Goal: Task Accomplishment & Management: Use online tool/utility

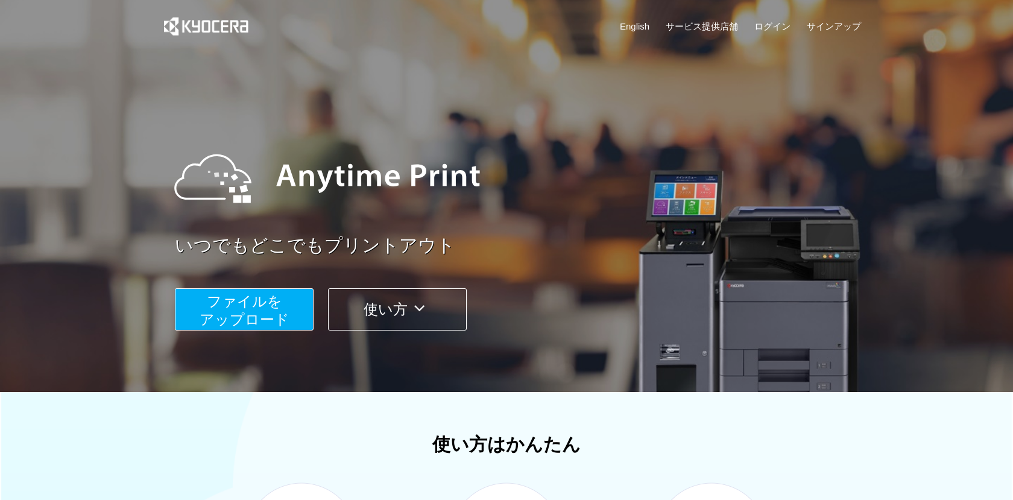
click at [255, 296] on span "ファイルを ​​アップロード" at bounding box center [245, 310] width 90 height 34
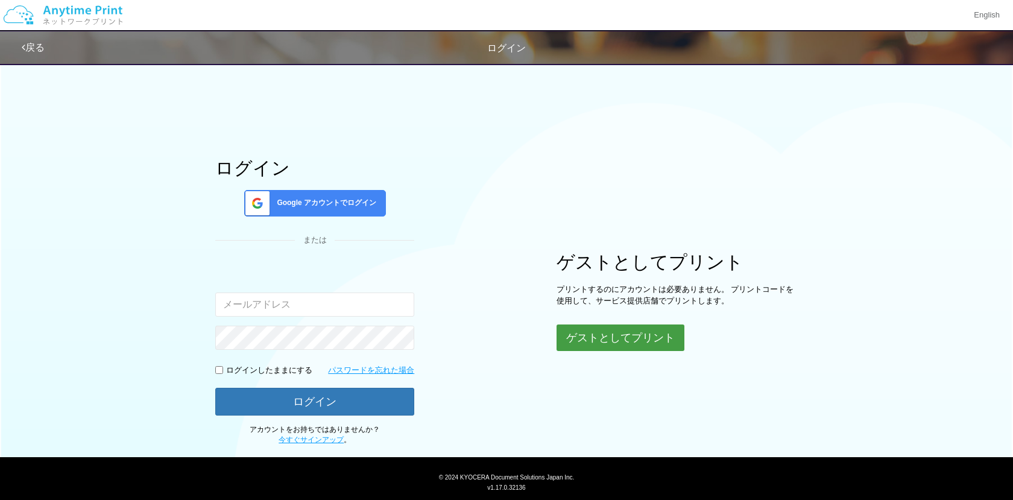
click at [593, 335] on button "ゲストとしてプリント" at bounding box center [621, 337] width 128 height 27
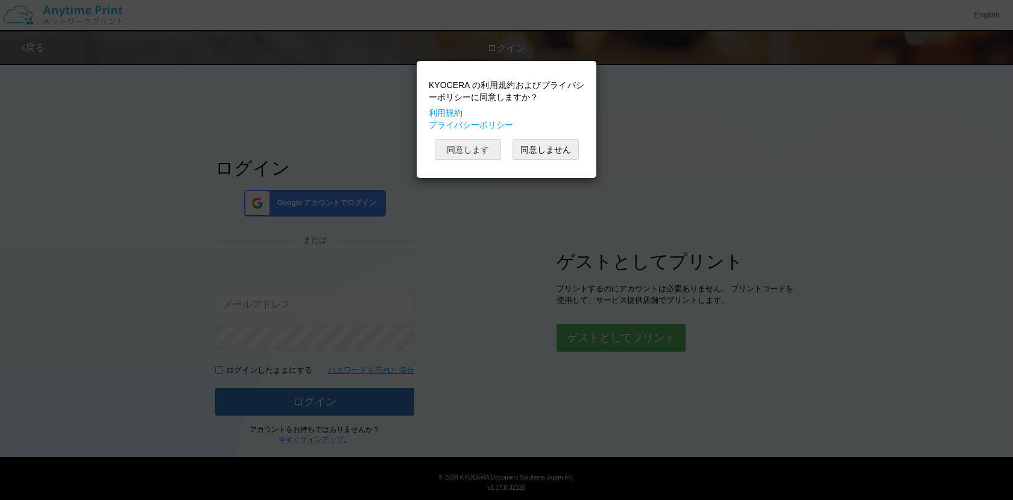
click at [465, 141] on button "同意します" at bounding box center [468, 149] width 66 height 21
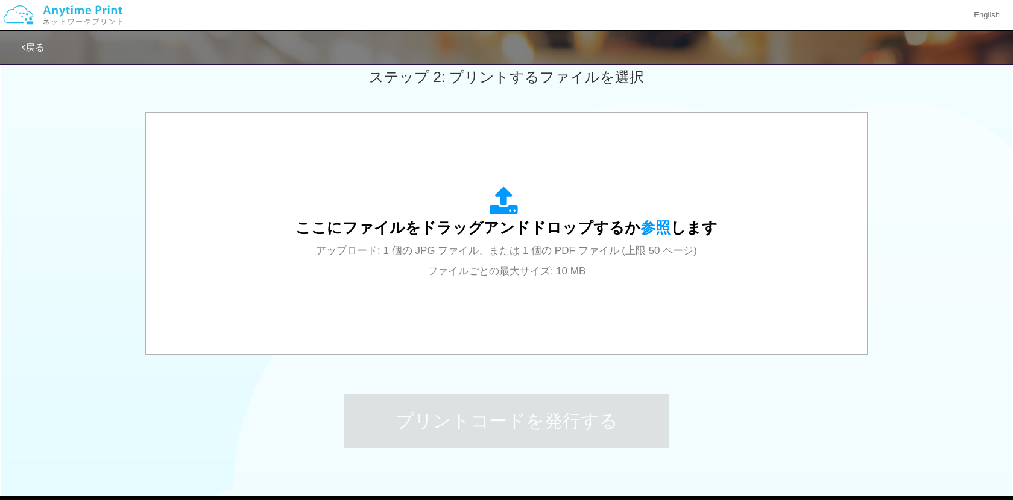
scroll to position [347, 0]
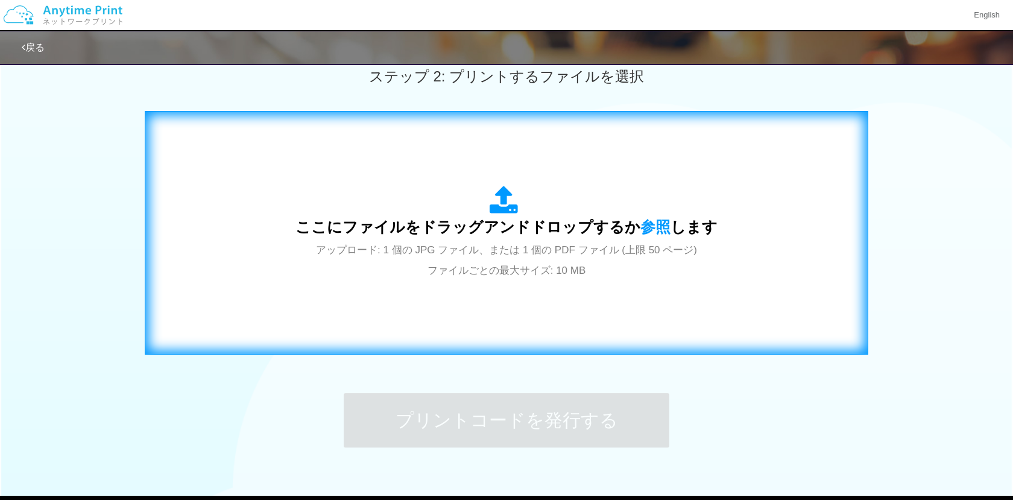
click at [604, 228] on span "ここにファイルをドラッグアンドドロップするか 参照 します" at bounding box center [507, 226] width 422 height 17
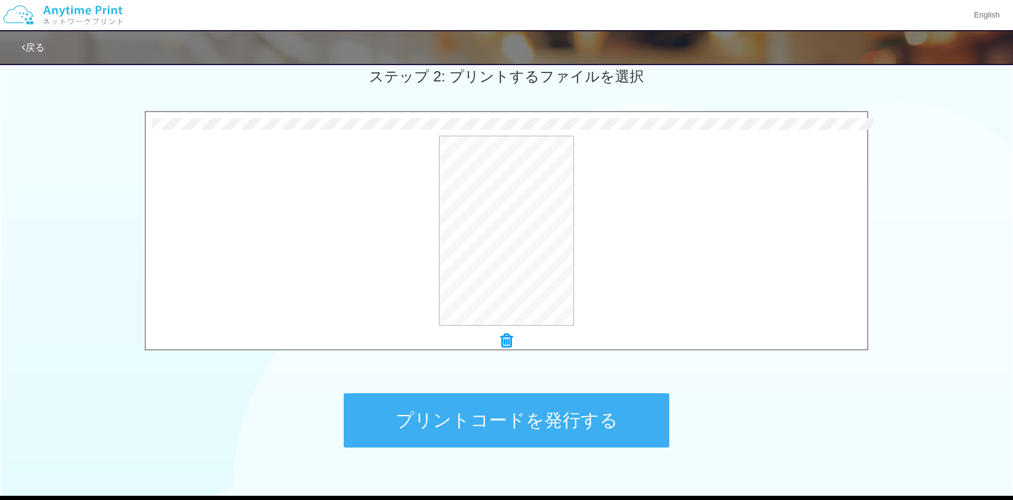
click at [549, 420] on button "プリントコードを発行する" at bounding box center [507, 420] width 326 height 54
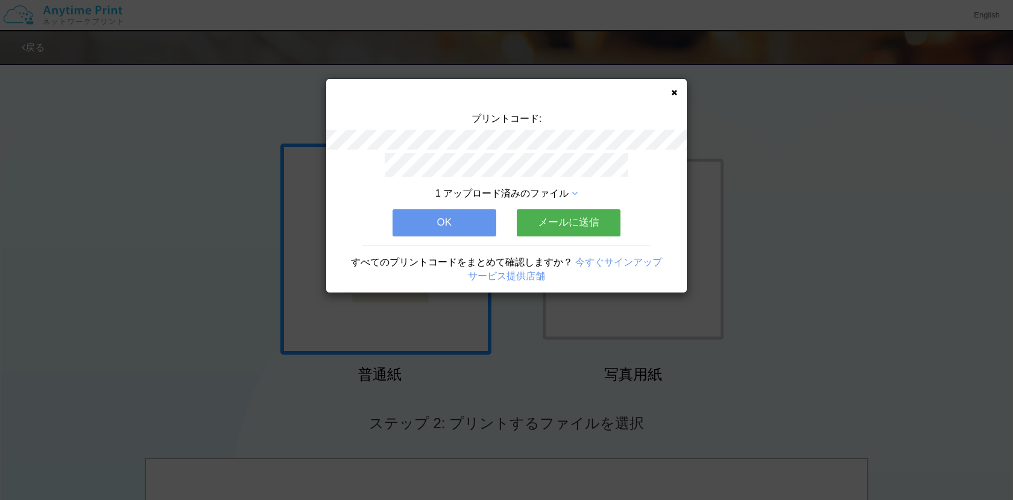
click at [473, 229] on button "OK" at bounding box center [445, 222] width 104 height 27
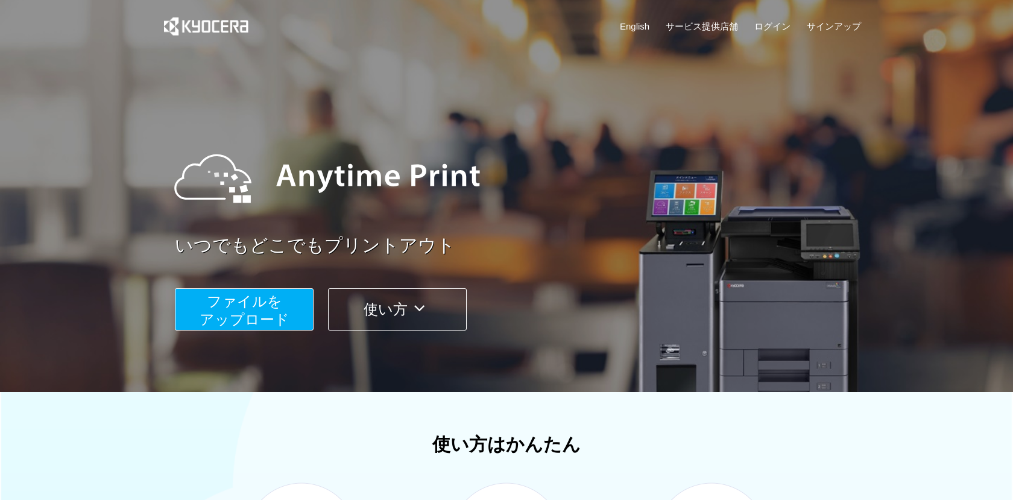
click at [270, 293] on button "ファイルを ​​アップロード" at bounding box center [244, 309] width 139 height 42
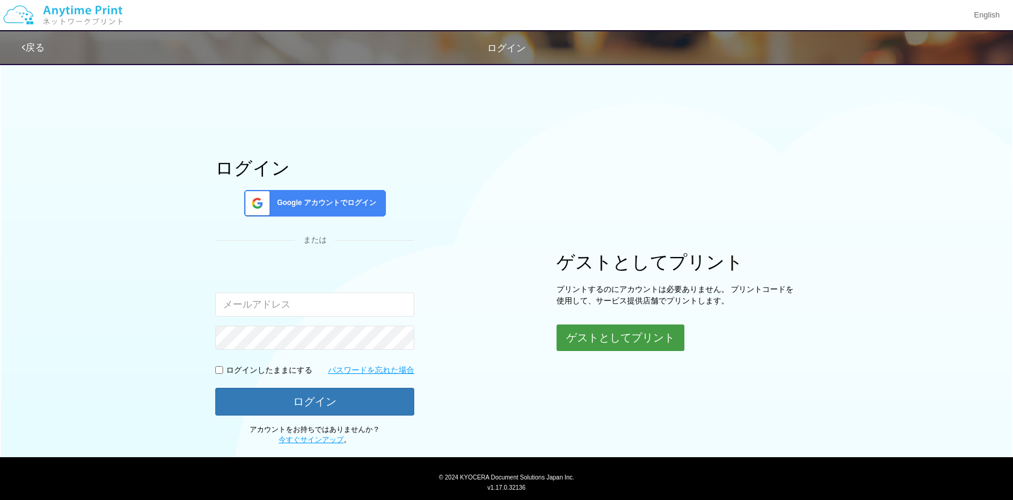
click at [622, 328] on button "ゲストとしてプリント" at bounding box center [621, 337] width 128 height 27
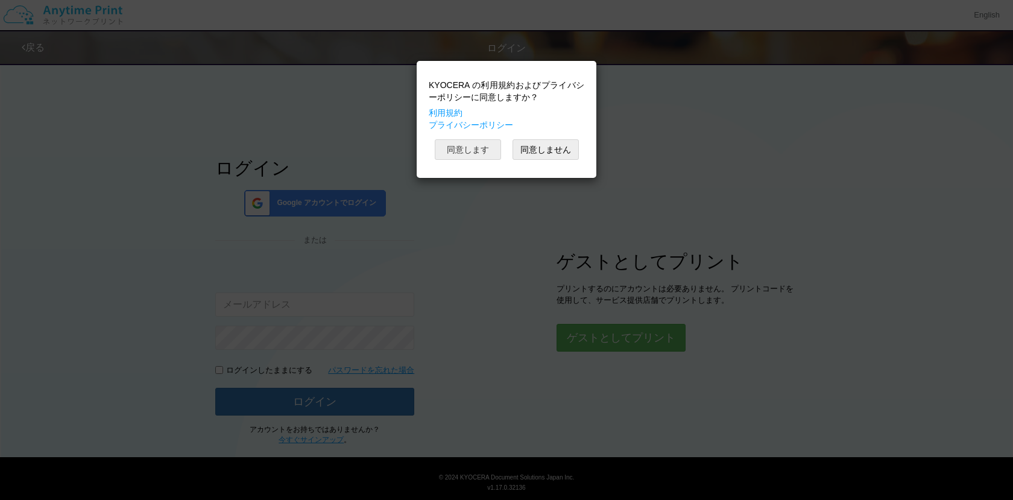
click at [487, 151] on button "同意します" at bounding box center [468, 149] width 66 height 21
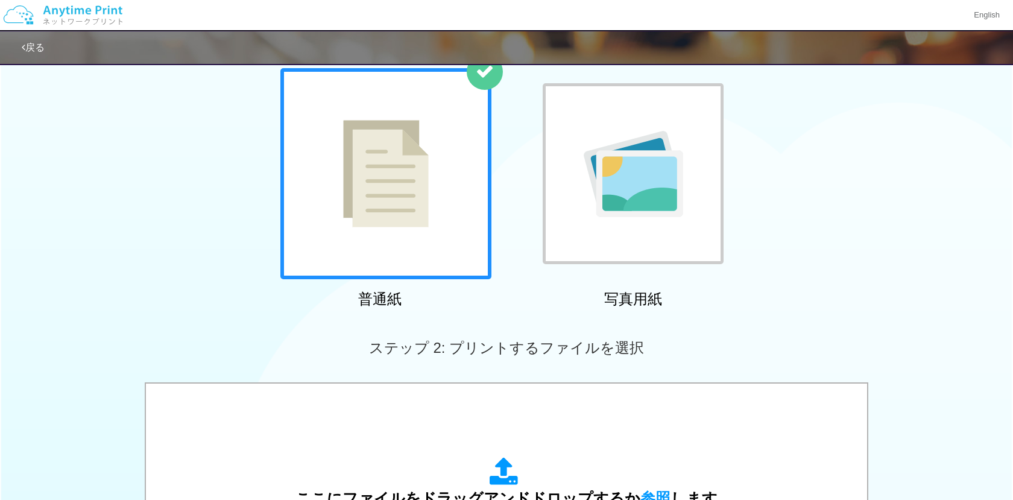
scroll to position [303, 0]
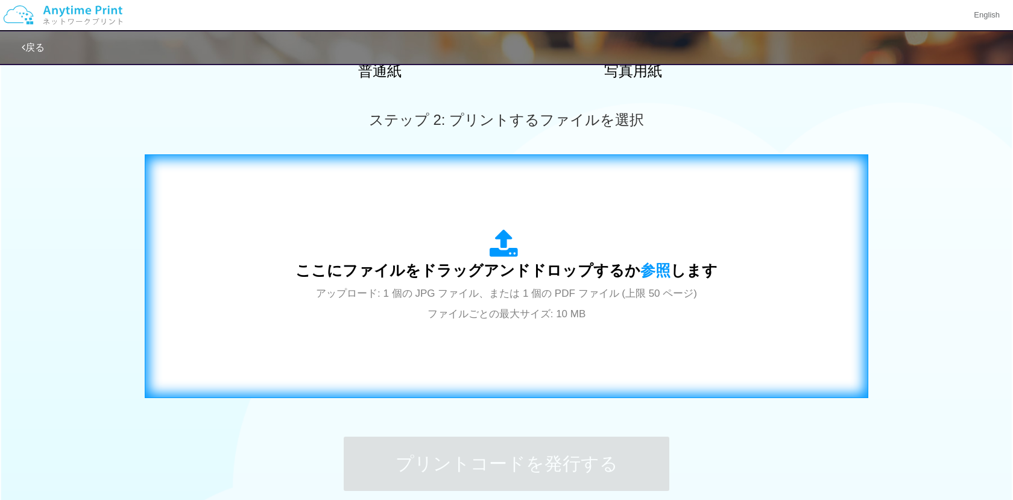
click at [500, 277] on span "ここにファイルをドラッグアンドドロップするか 参照 します" at bounding box center [507, 270] width 422 height 17
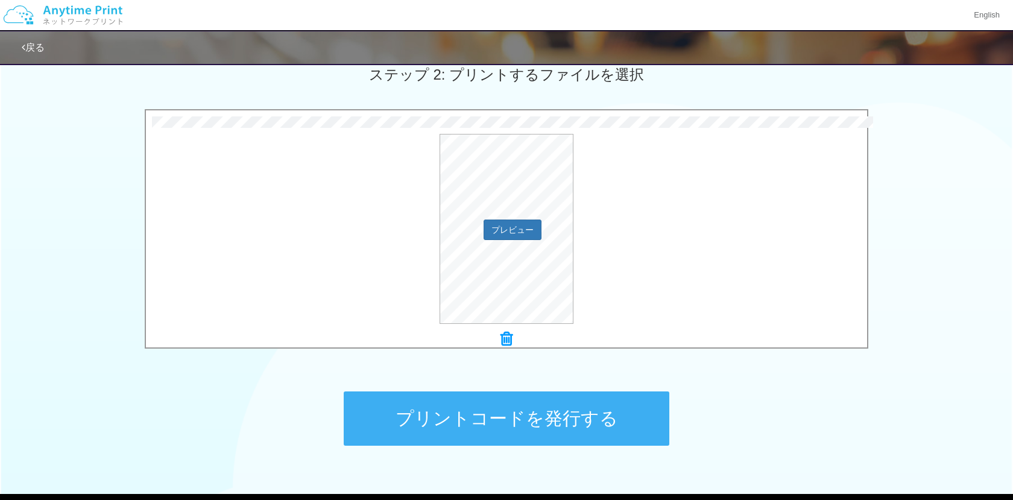
scroll to position [352, 0]
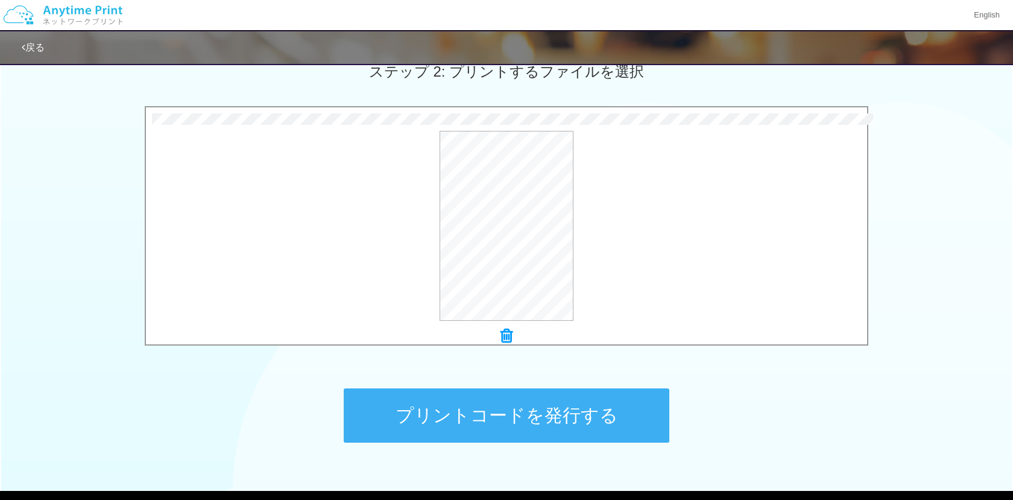
click at [584, 432] on button "プリントコードを発行する" at bounding box center [507, 415] width 326 height 54
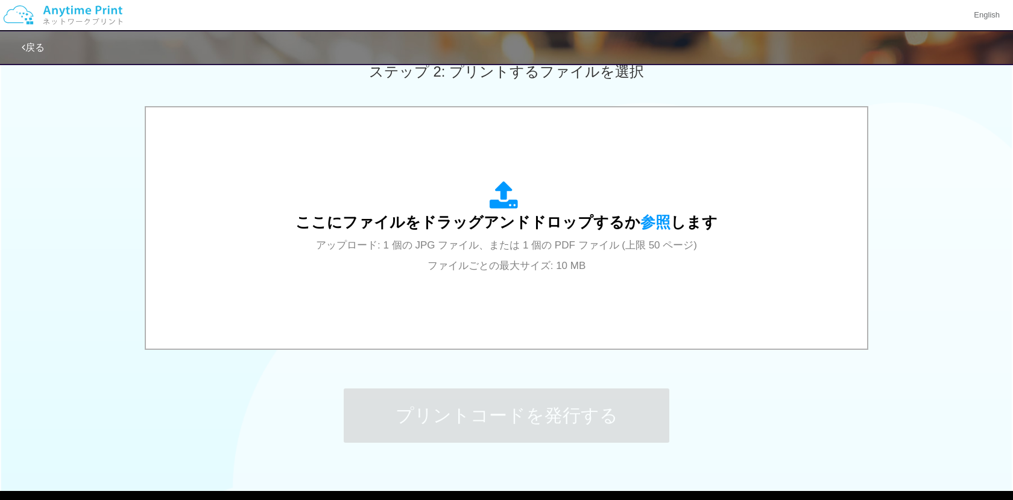
scroll to position [0, 0]
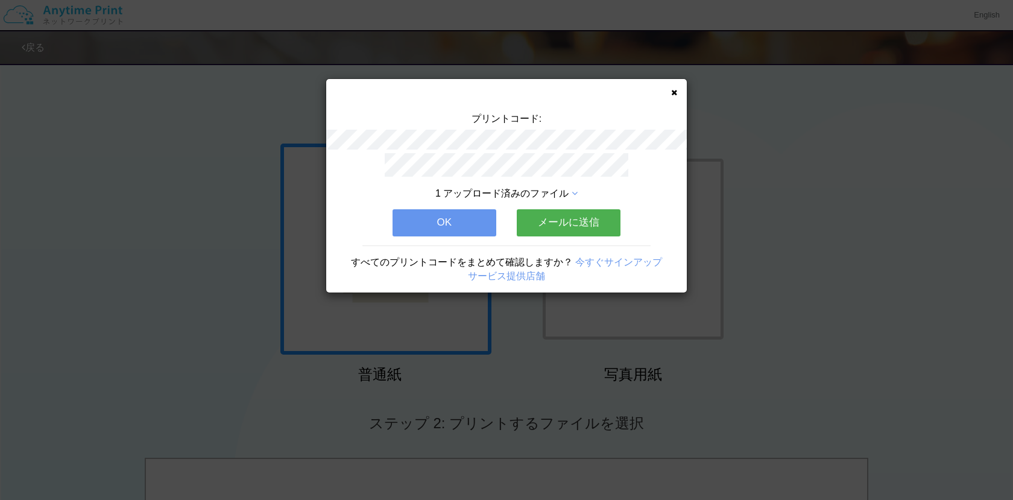
click at [411, 223] on button "OK" at bounding box center [445, 222] width 104 height 27
